Goal: Task Accomplishment & Management: Manage account settings

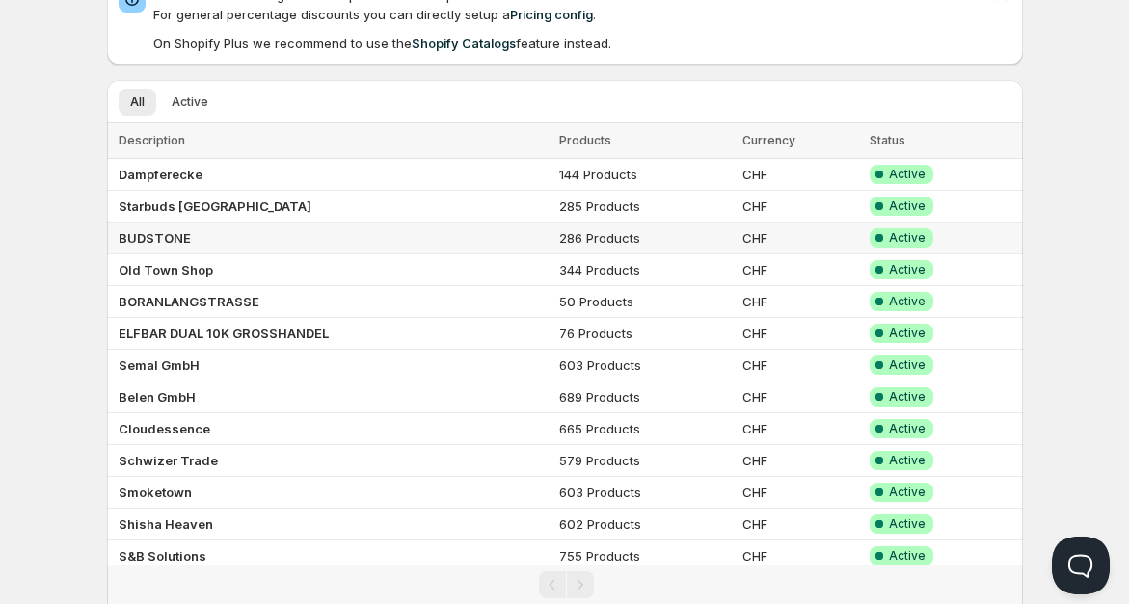
scroll to position [102, 0]
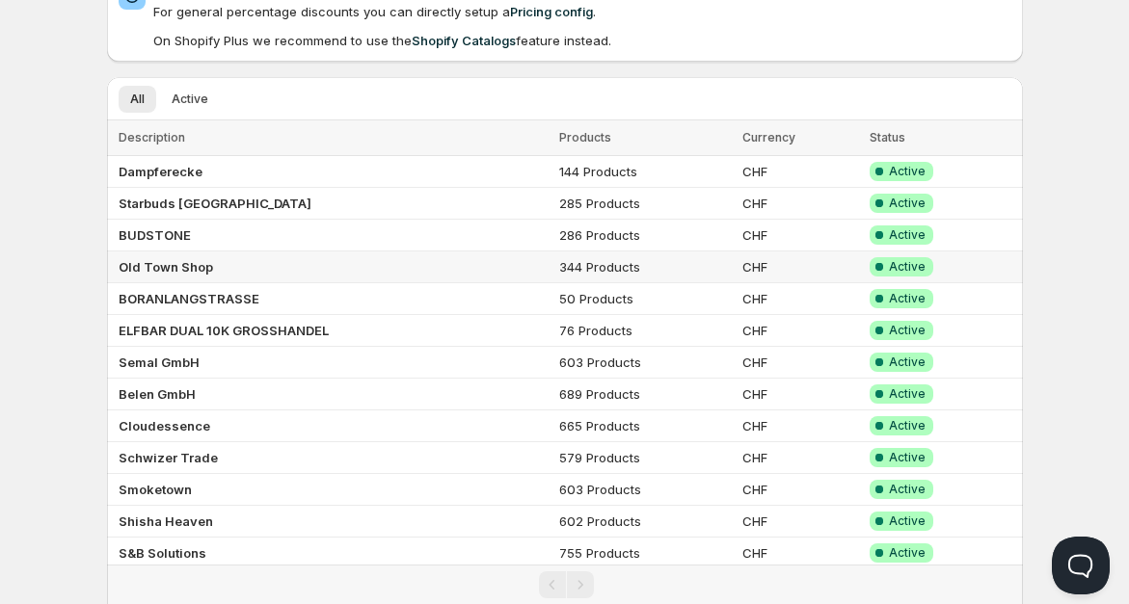
click at [190, 262] on b "Old Town Shop" at bounding box center [166, 266] width 94 height 15
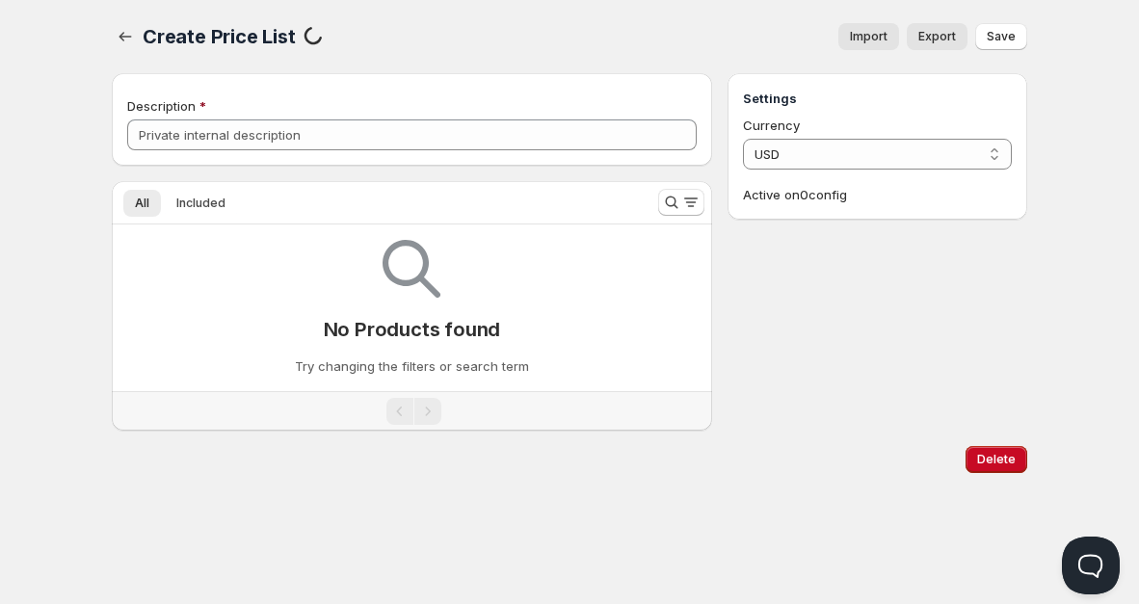
type input "Old Town Shop"
select select "CHF"
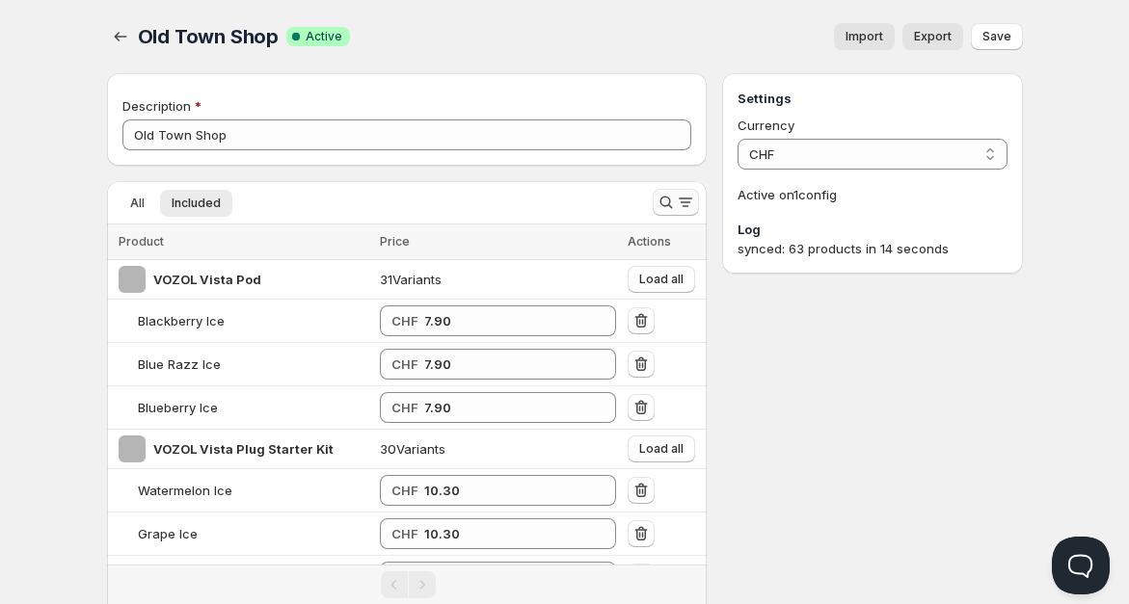
click at [664, 197] on icon "Search and filter results" at bounding box center [666, 203] width 13 height 13
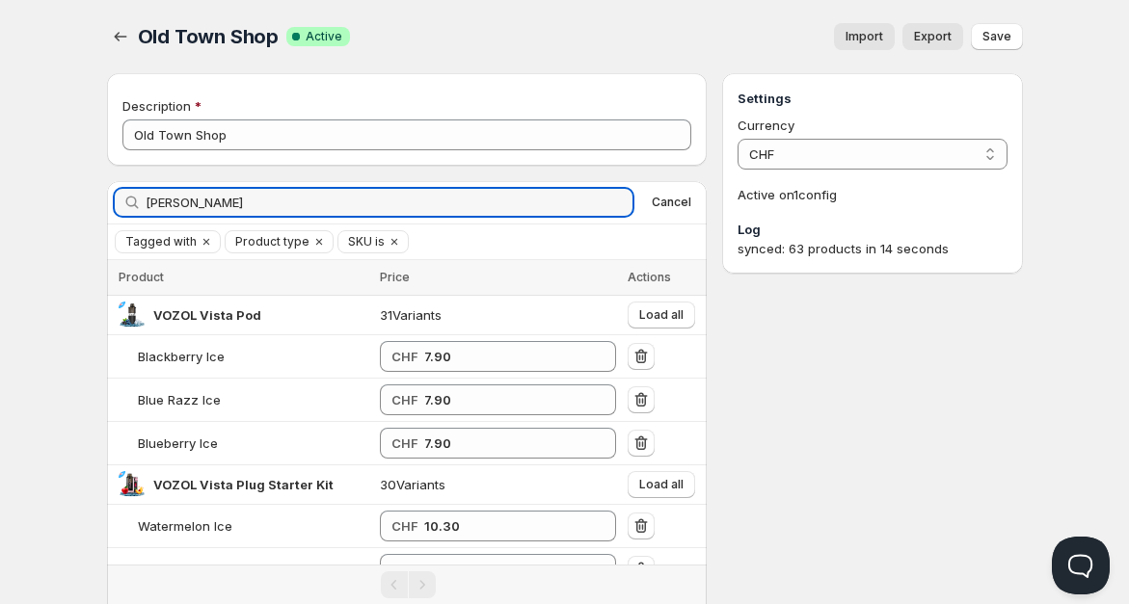
type input "[PERSON_NAME]"
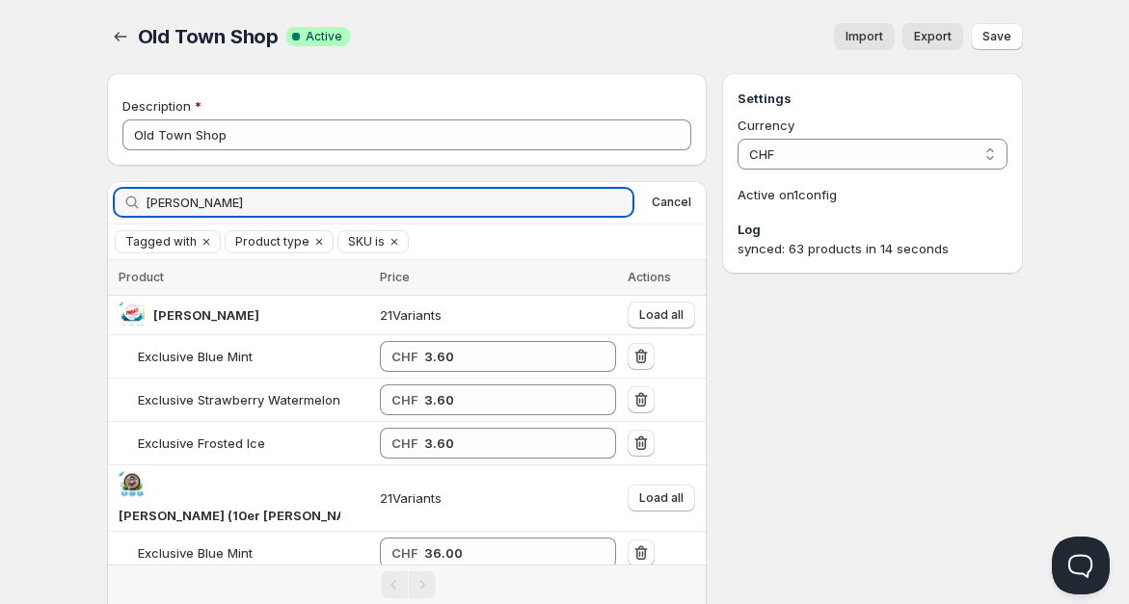
scroll to position [172, 0]
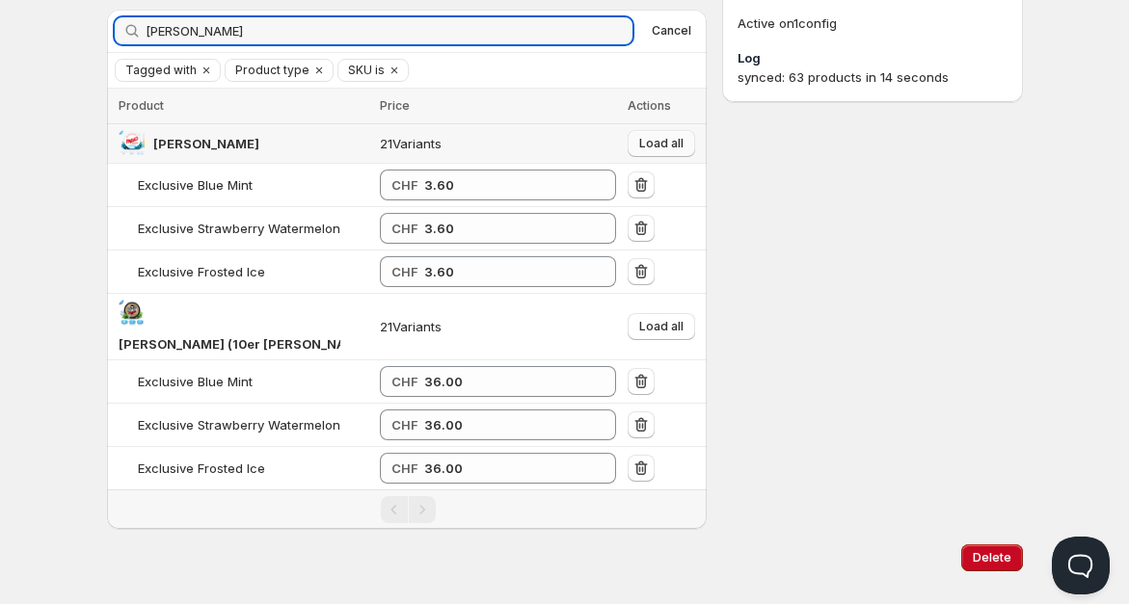
click at [681, 133] on button "Load all" at bounding box center [661, 143] width 67 height 27
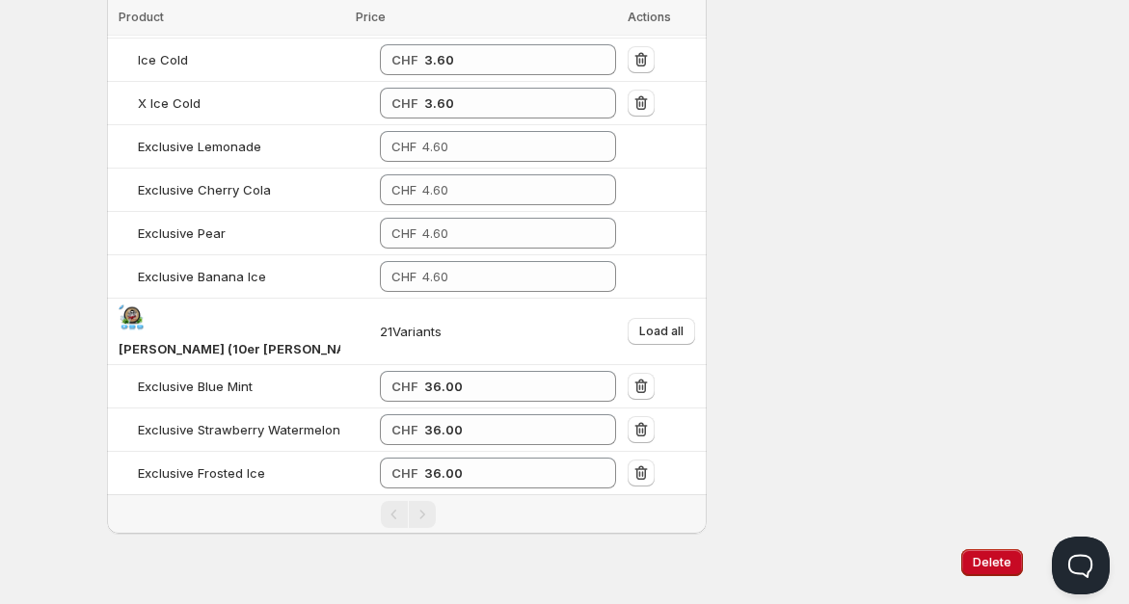
scroll to position [847, 0]
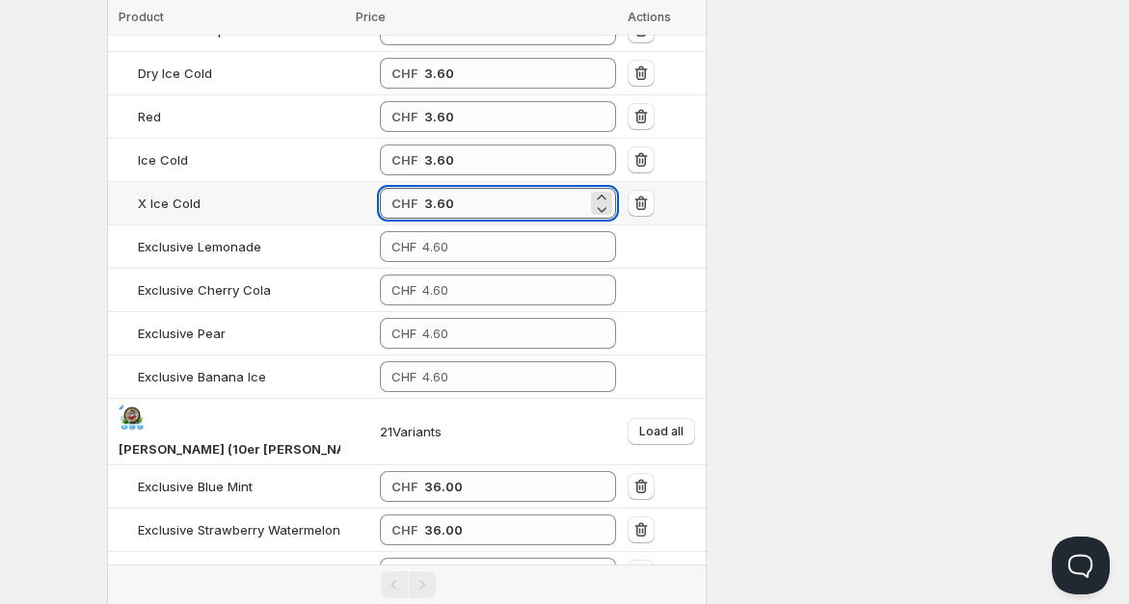
click at [438, 200] on input "3.60" at bounding box center [505, 203] width 163 height 31
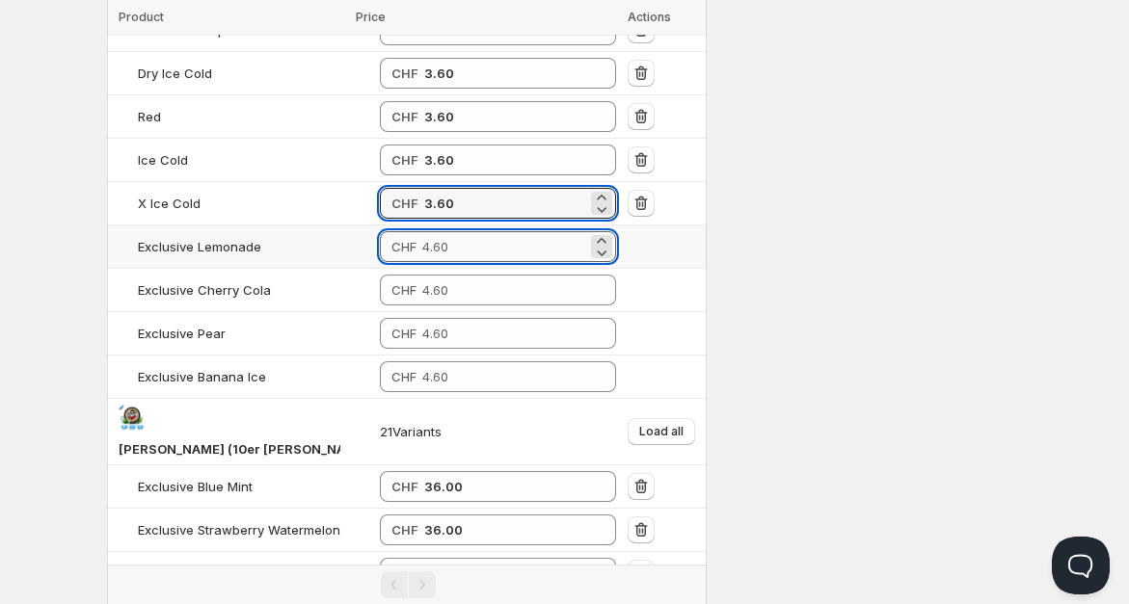
click at [422, 242] on input "number" at bounding box center [504, 246] width 165 height 31
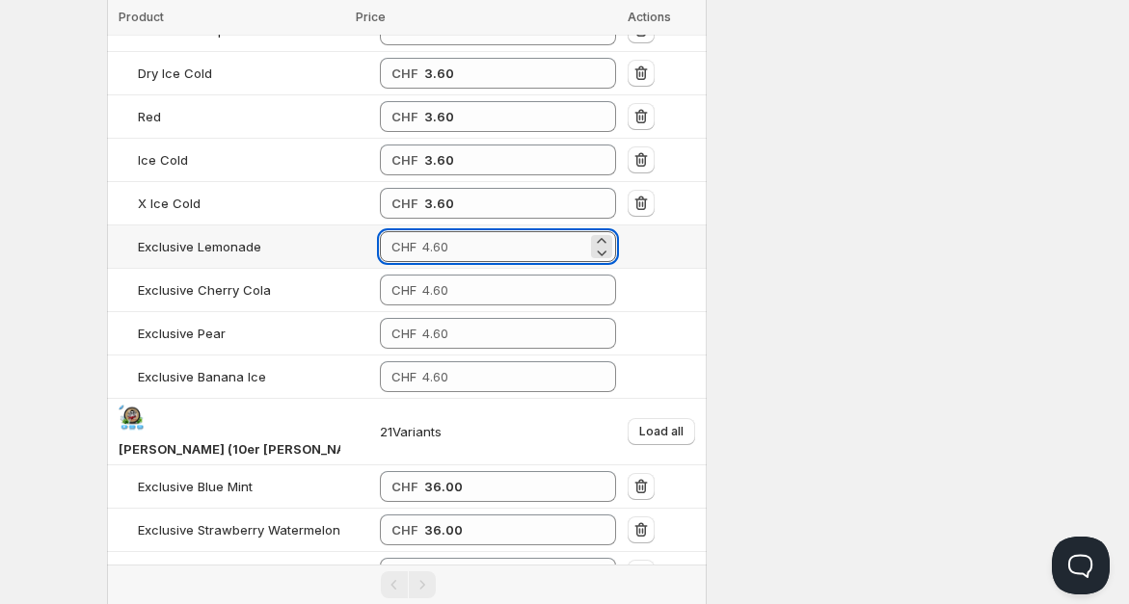
paste input "3.60"
type input "3.60"
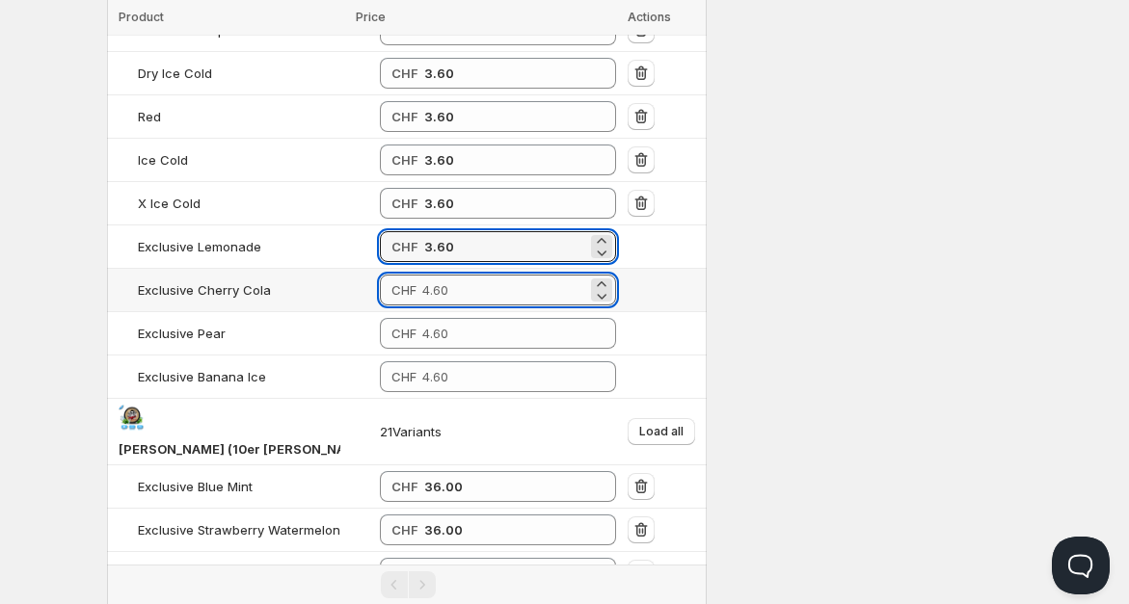
click at [422, 289] on input "number" at bounding box center [504, 290] width 165 height 31
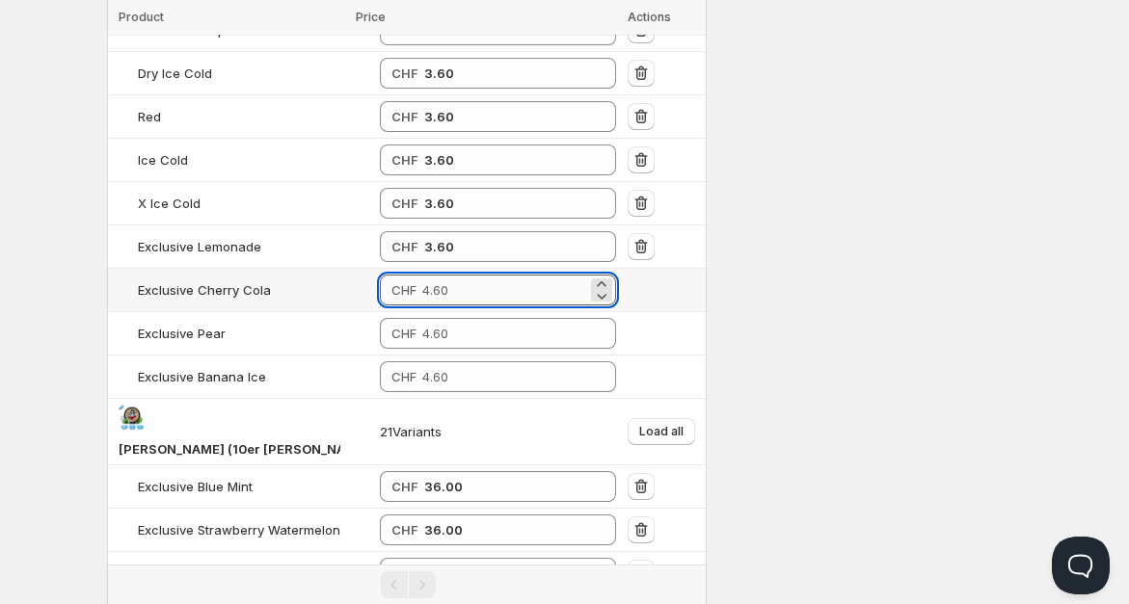
paste input "3.60"
type input "3.60"
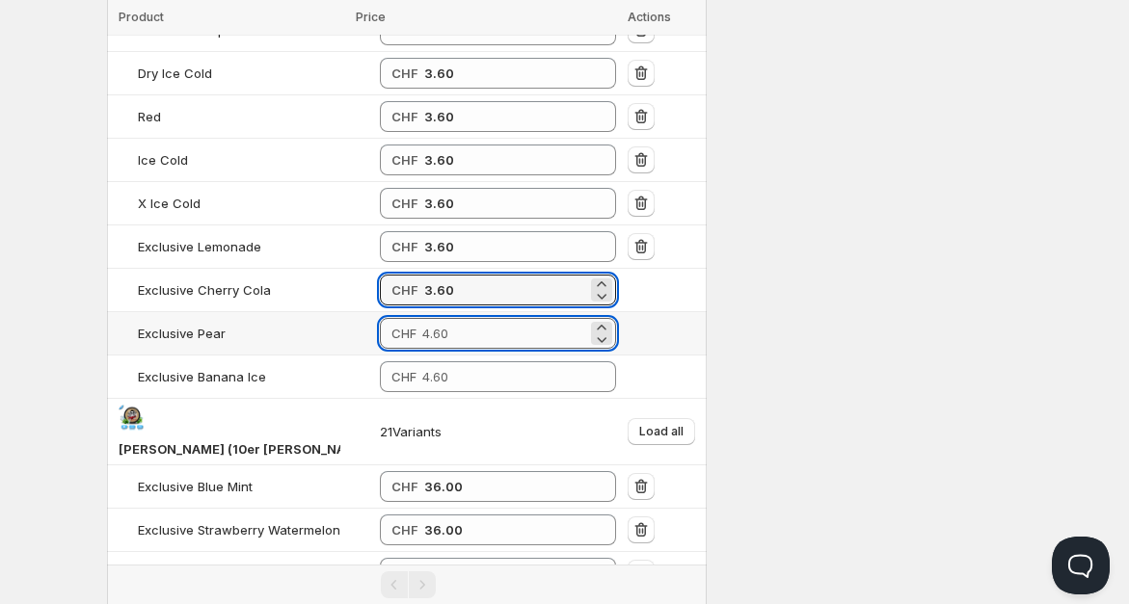
click at [422, 337] on input "number" at bounding box center [504, 333] width 165 height 31
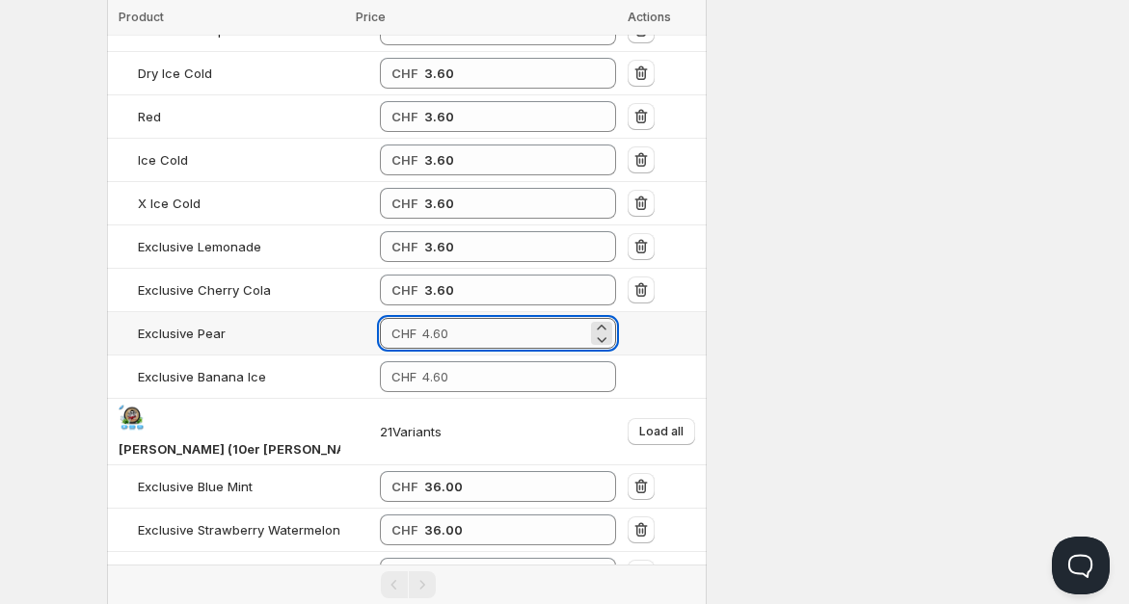
paste input "3.60"
type input "3.60"
click at [422, 364] on input "number" at bounding box center [504, 376] width 165 height 31
paste input "3.60"
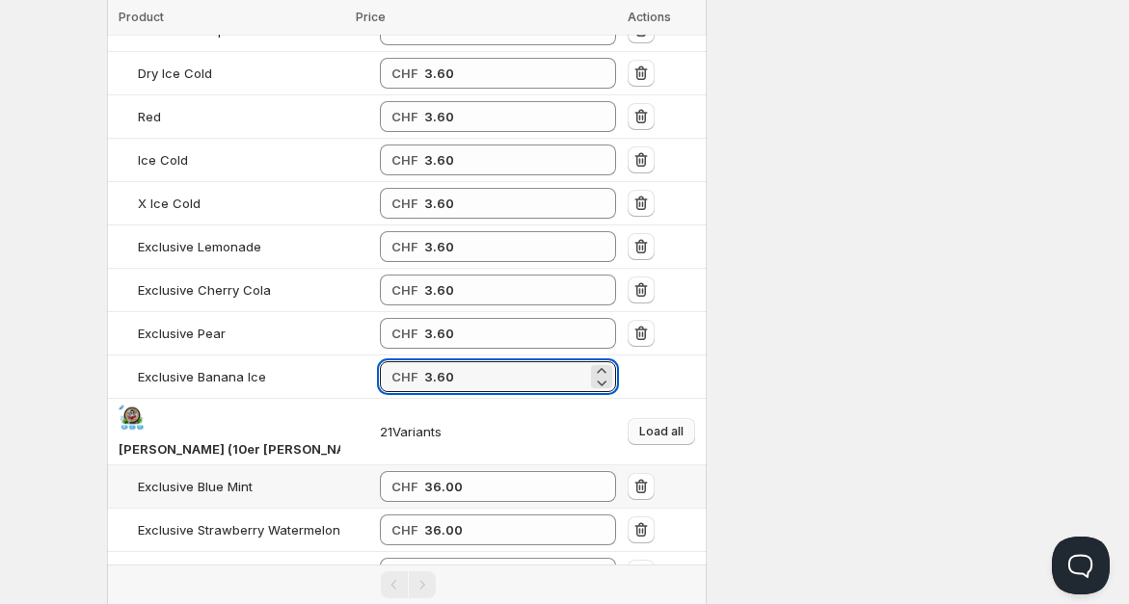
type input "3.60"
click at [657, 424] on span "Load all" at bounding box center [661, 431] width 44 height 15
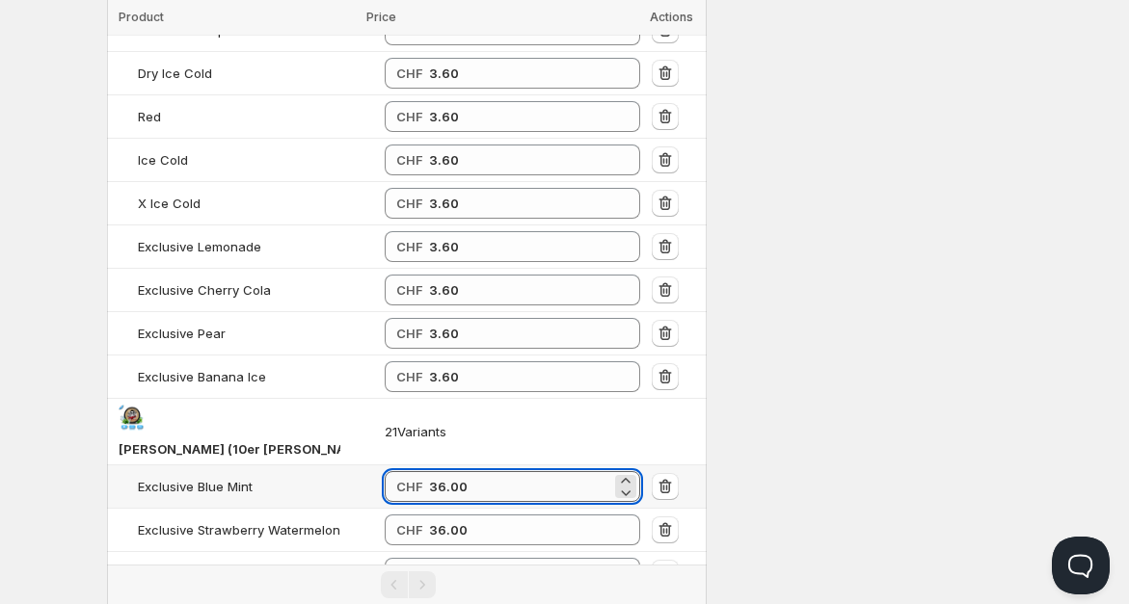
click at [457, 471] on input "36.00" at bounding box center [520, 486] width 183 height 31
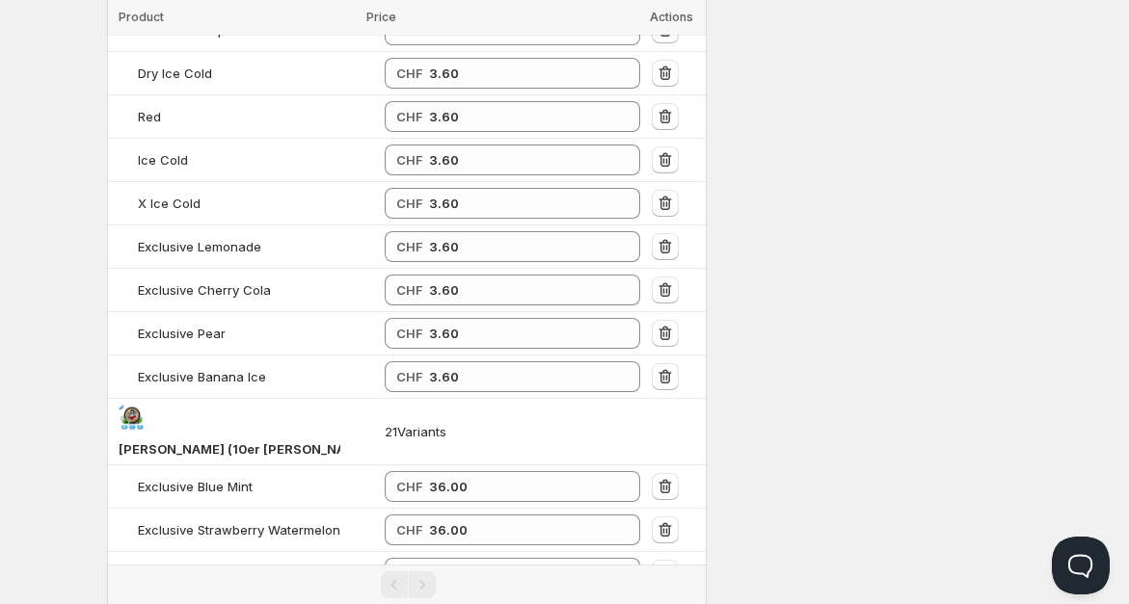
click at [870, 402] on div "Settings Currency CHF CHF Active on 1 config Log synced: 63 products in 14 seco…" at bounding box center [872, 320] width 300 height 2189
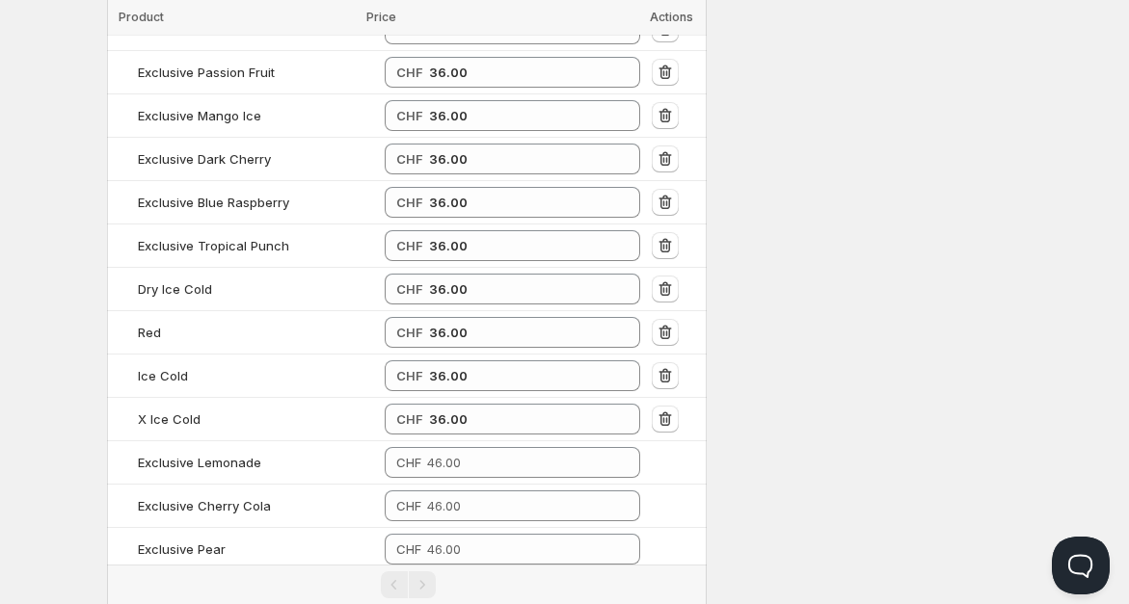
scroll to position [1724, 0]
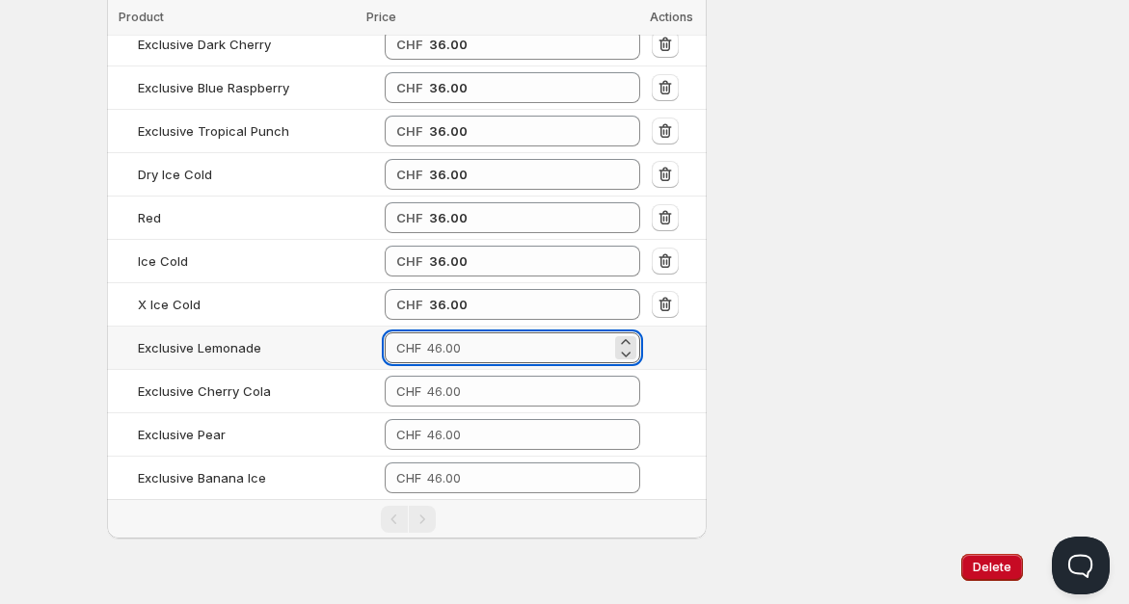
click at [515, 333] on input "number" at bounding box center [519, 348] width 185 height 31
paste input "36.00"
type input "36.00"
click at [480, 376] on input "number" at bounding box center [519, 391] width 185 height 31
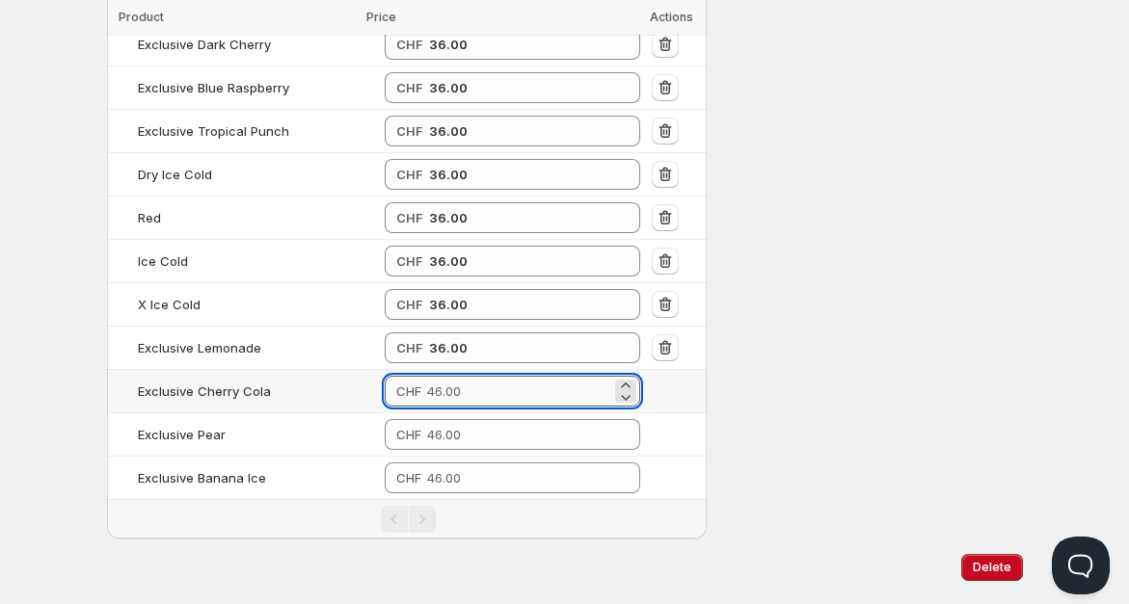
paste input "36.00"
type input "36.00"
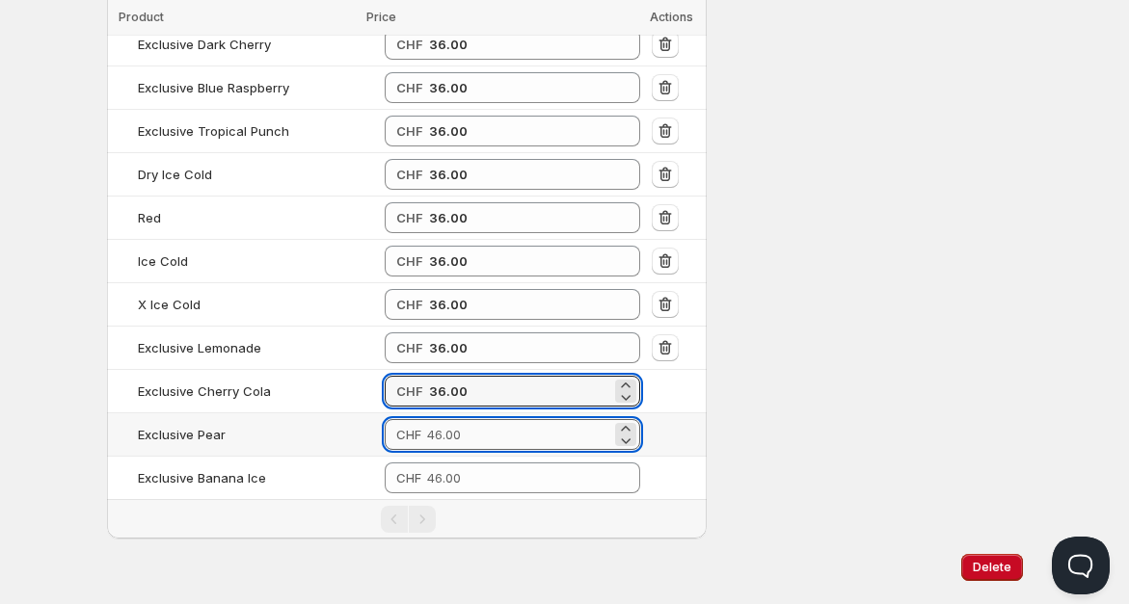
click at [455, 419] on input "number" at bounding box center [519, 434] width 185 height 31
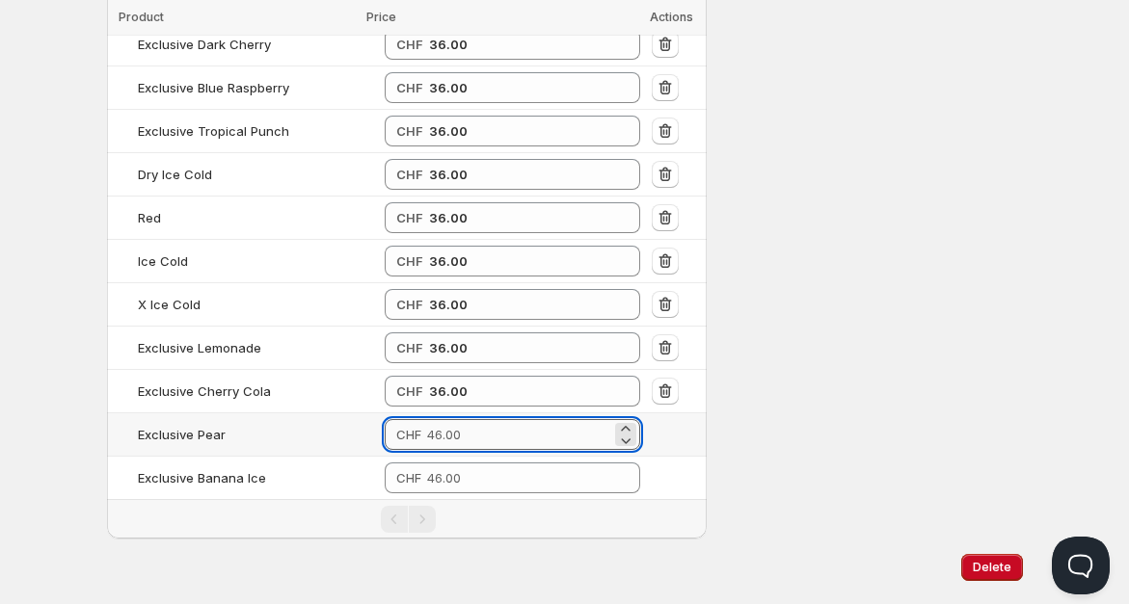
paste input "36.00"
type input "36.00"
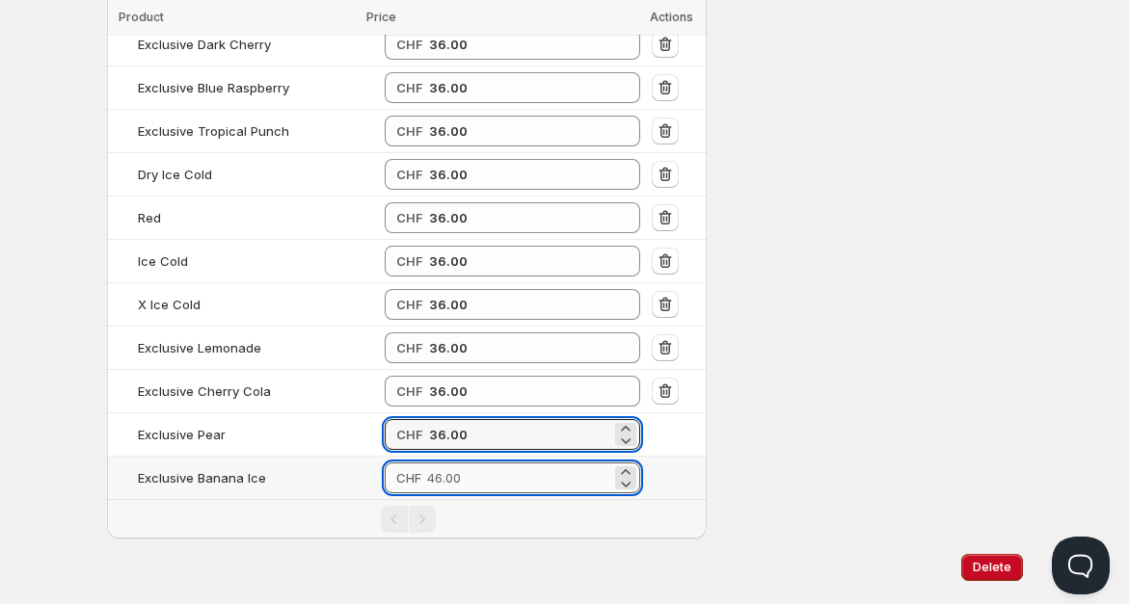
click at [451, 463] on input "number" at bounding box center [519, 478] width 185 height 31
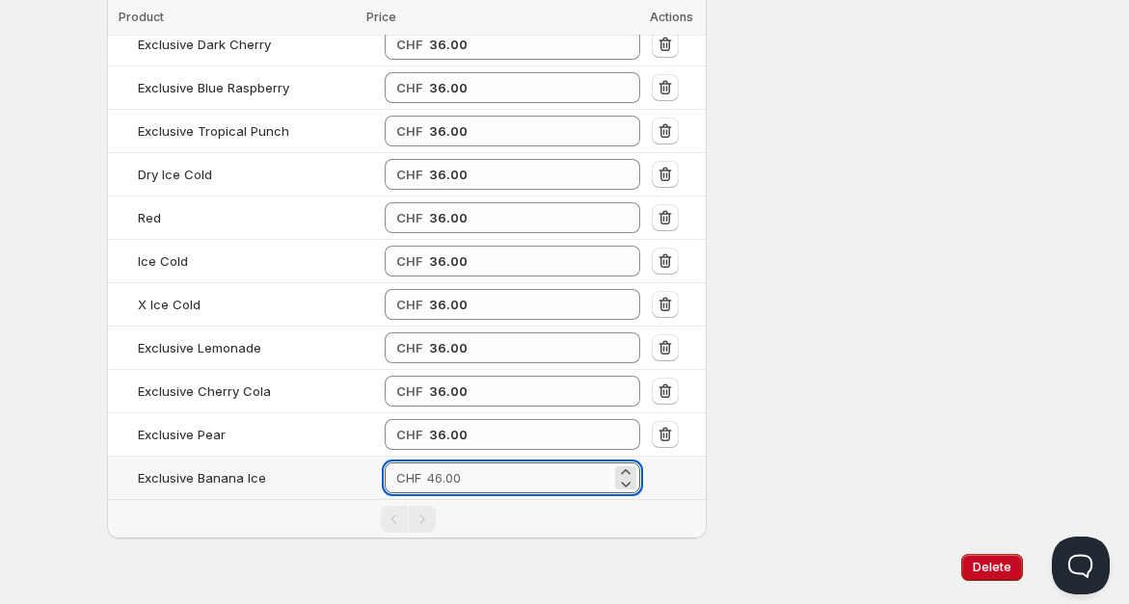
paste input "36.00"
type input "36.00"
